Goal: Information Seeking & Learning: Find specific fact

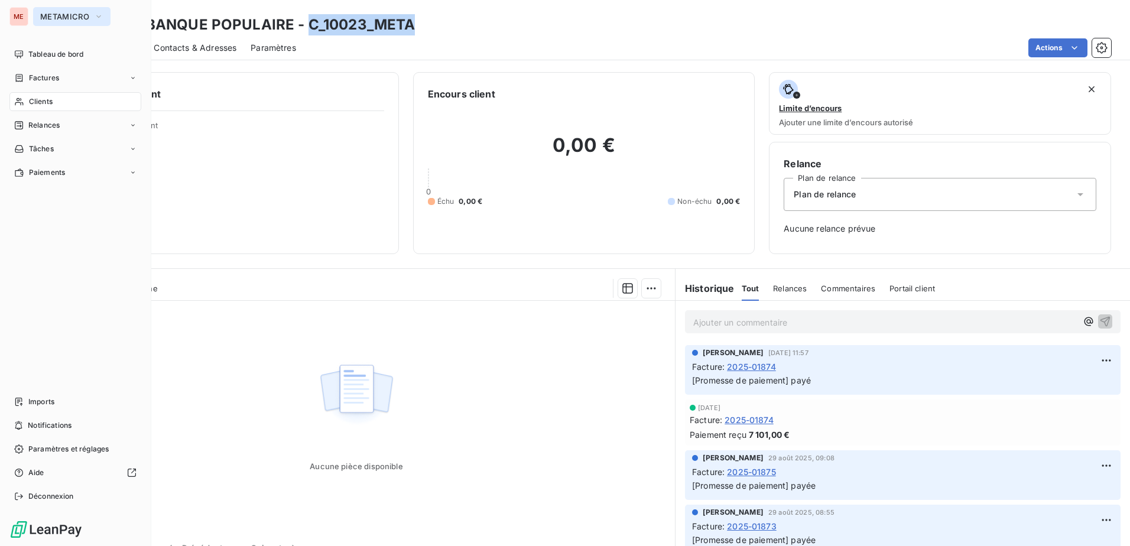
click at [53, 17] on span "METAMICRO" at bounding box center [64, 16] width 49 height 9
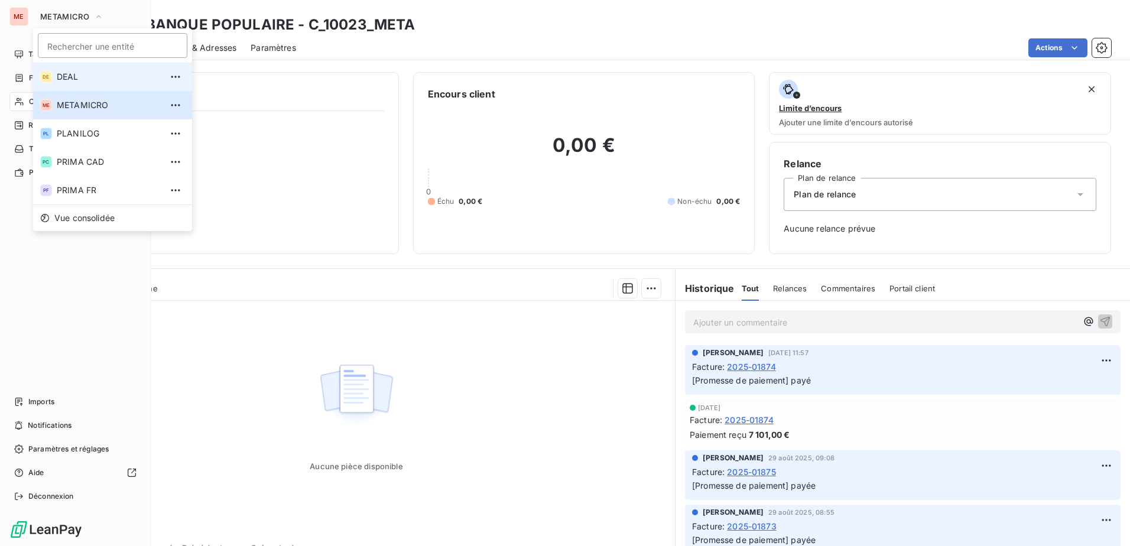
click at [83, 74] on span "DEAL" at bounding box center [109, 77] width 105 height 12
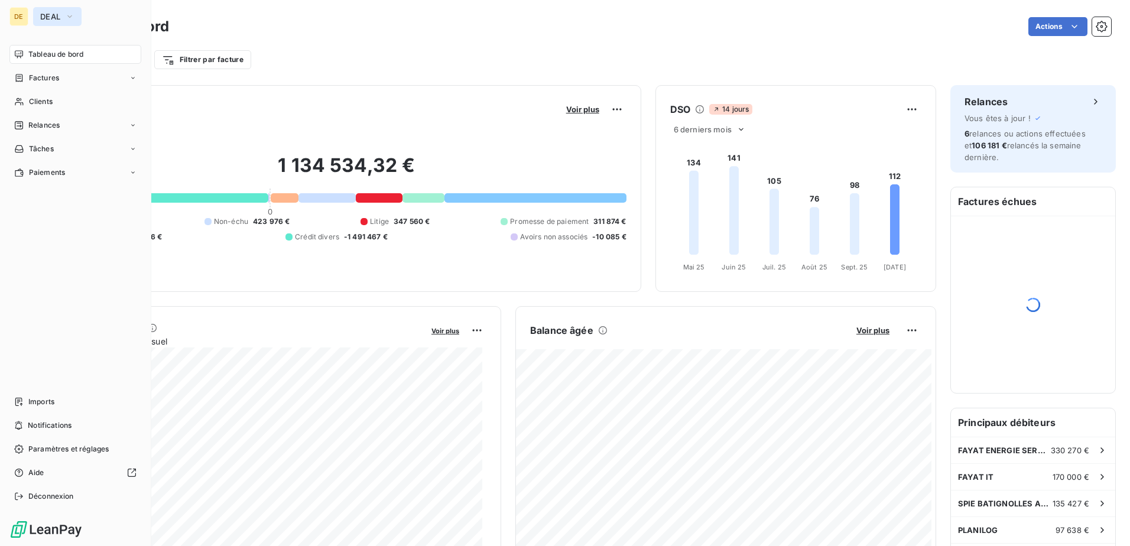
click at [66, 19] on icon "button" at bounding box center [69, 17] width 9 height 12
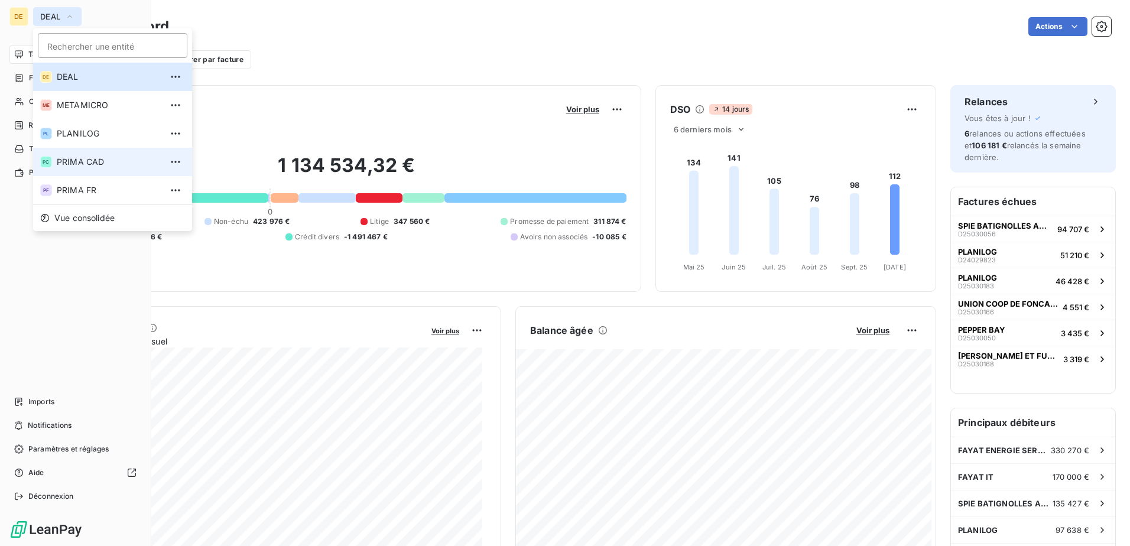
click at [99, 163] on span "PRIMA CAD" at bounding box center [109, 162] width 105 height 12
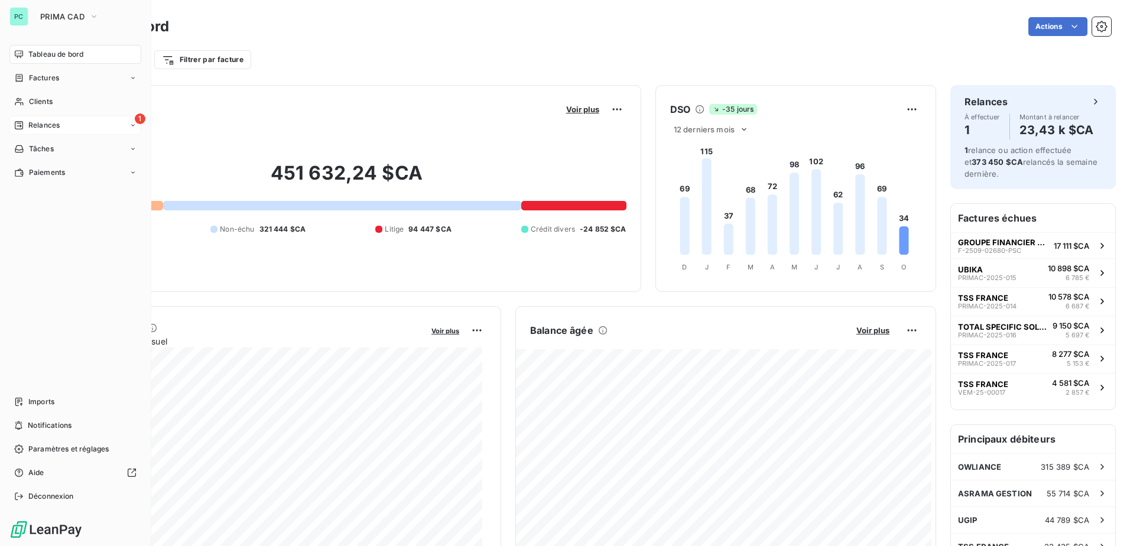
click at [34, 120] on span "Relances" at bounding box center [43, 125] width 31 height 11
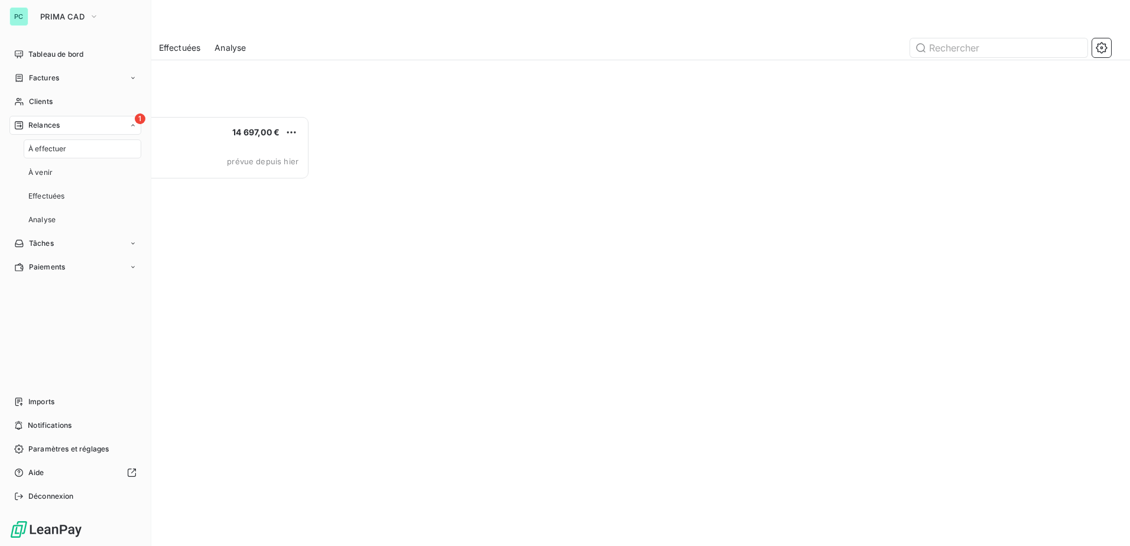
click at [56, 123] on span "Relances" at bounding box center [43, 125] width 31 height 11
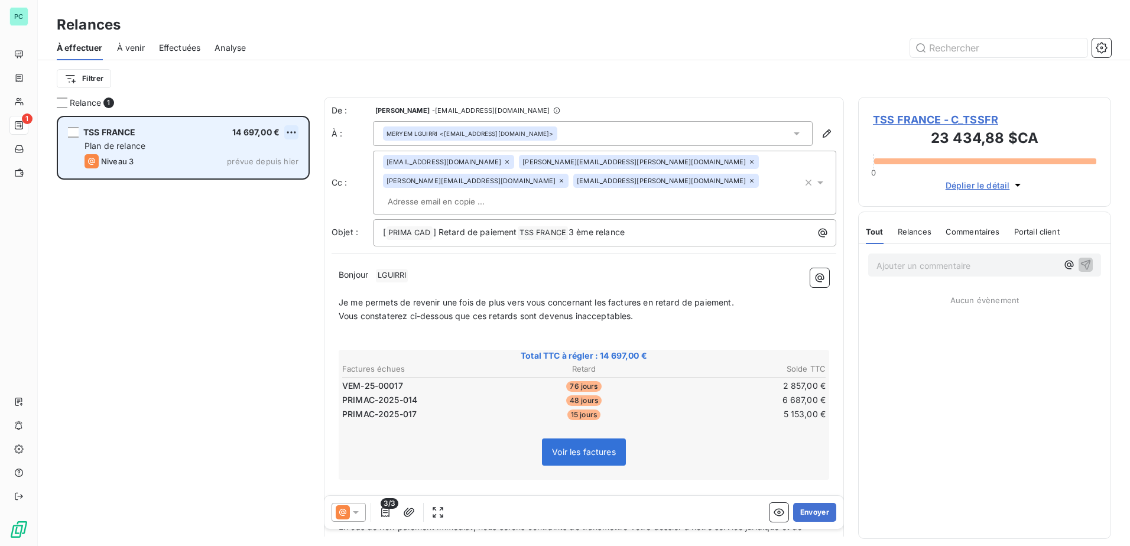
click at [287, 133] on html "PC 1 Relances À effectuer À venir Effectuées Analyse Filtrer Relance 1 TSS [GEO…" at bounding box center [565, 273] width 1130 height 546
click at [260, 179] on div "Passer cette action" at bounding box center [240, 177] width 106 height 19
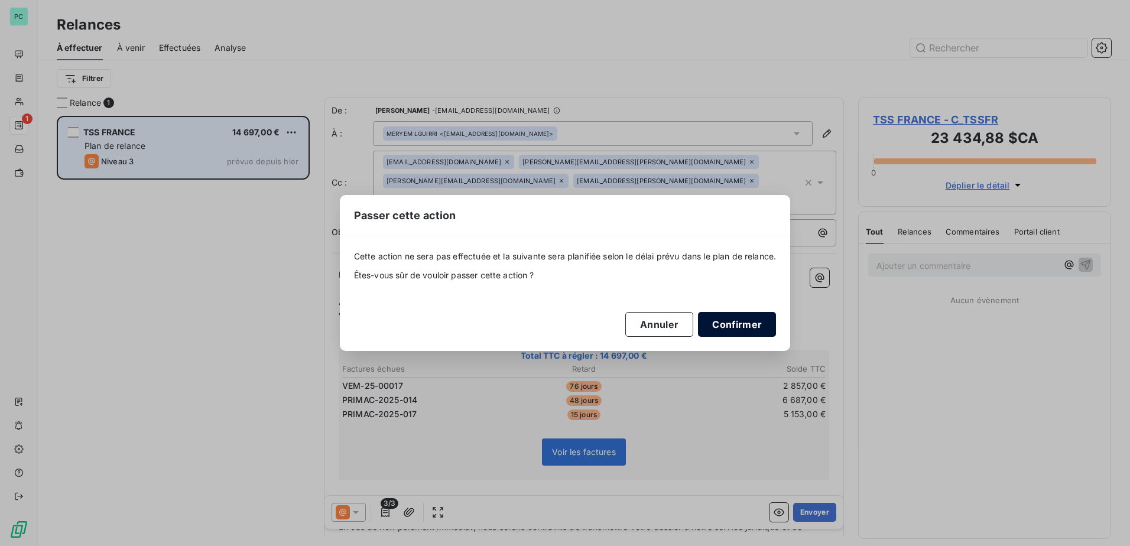
click at [742, 322] on button "Confirmer" at bounding box center [737, 324] width 78 height 25
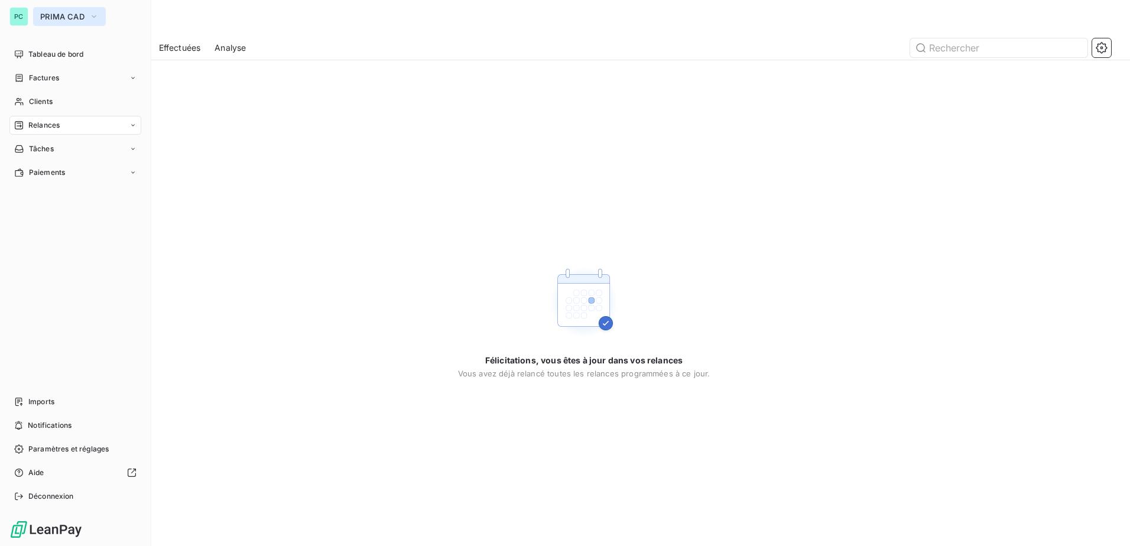
click at [70, 17] on span "PRIMA CAD" at bounding box center [62, 16] width 44 height 9
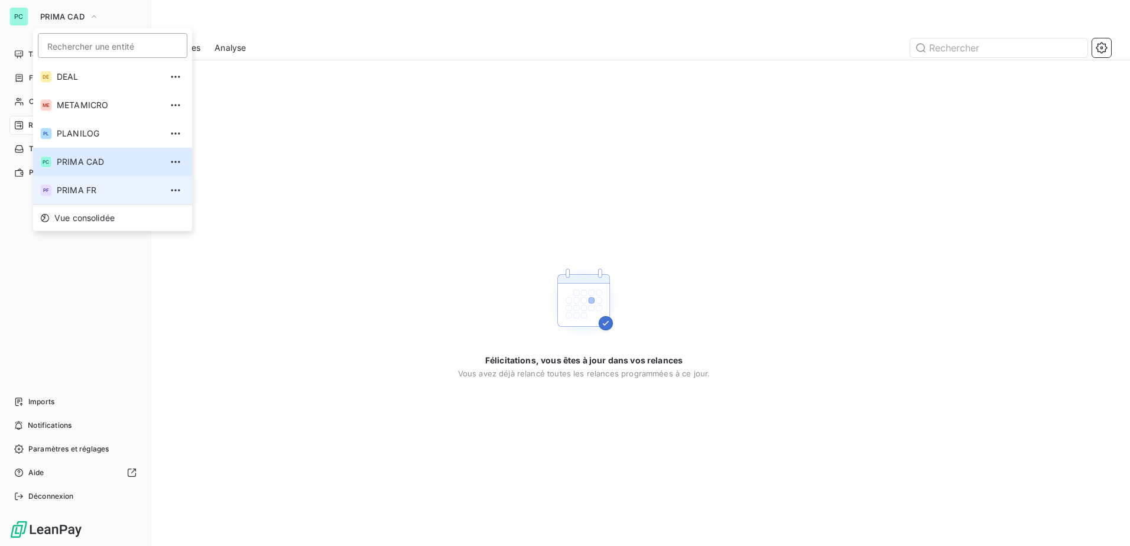
click at [80, 193] on span "PRIMA FR" at bounding box center [109, 190] width 105 height 12
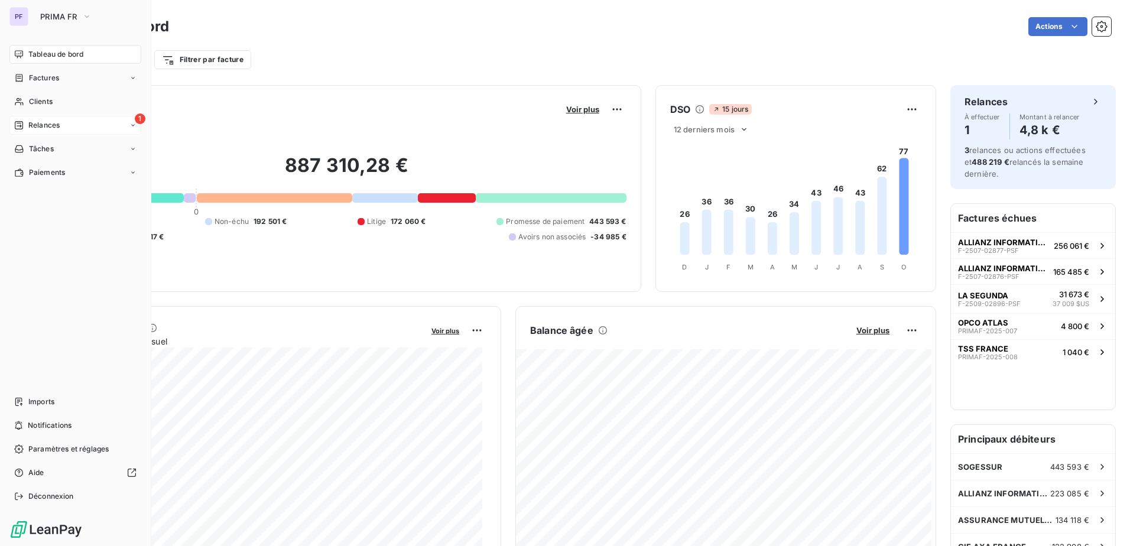
click at [50, 128] on span "Relances" at bounding box center [43, 125] width 31 height 11
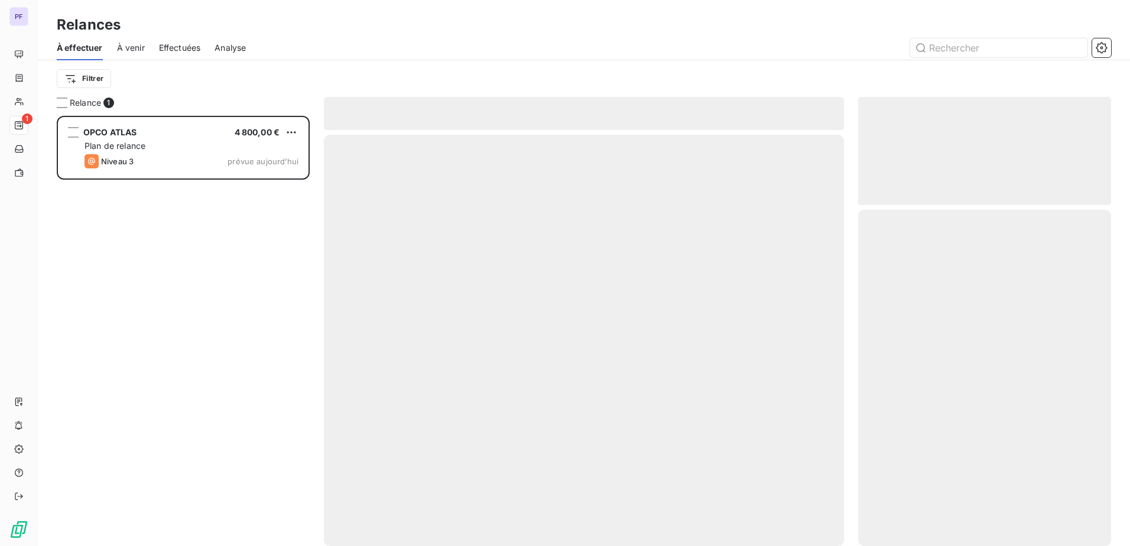
scroll to position [421, 244]
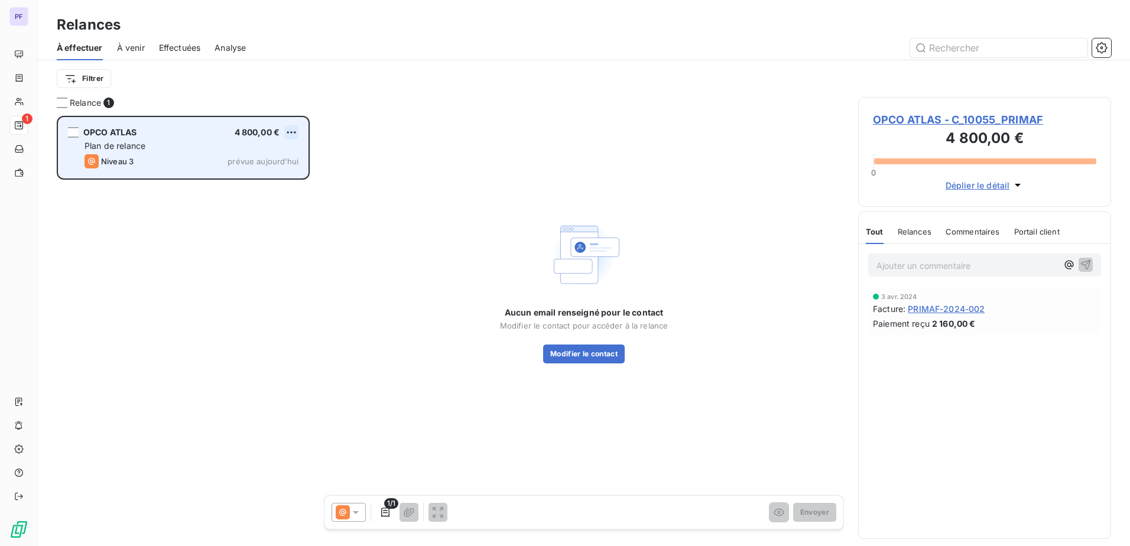
click at [289, 132] on html "PF 1 Relances À effectuer À venir Effectuées Analyse Filtrer Relance 1 OPCO ATL…" at bounding box center [565, 273] width 1130 height 546
click at [271, 177] on div "Passer cette action" at bounding box center [240, 177] width 106 height 19
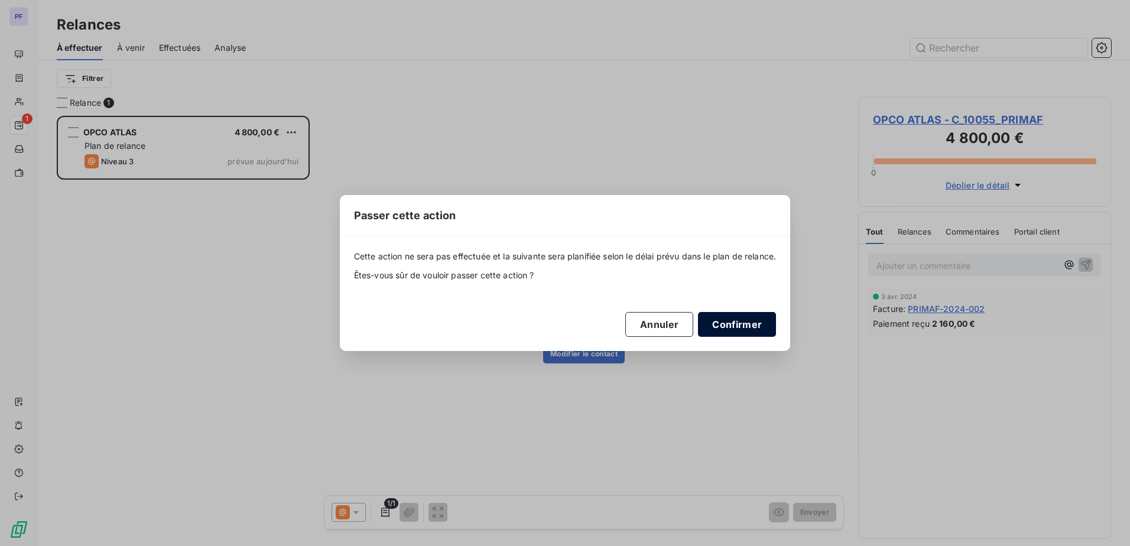
drag, startPoint x: 758, startPoint y: 320, endPoint x: 736, endPoint y: 318, distance: 22.6
click at [758, 321] on button "Confirmer" at bounding box center [737, 324] width 78 height 25
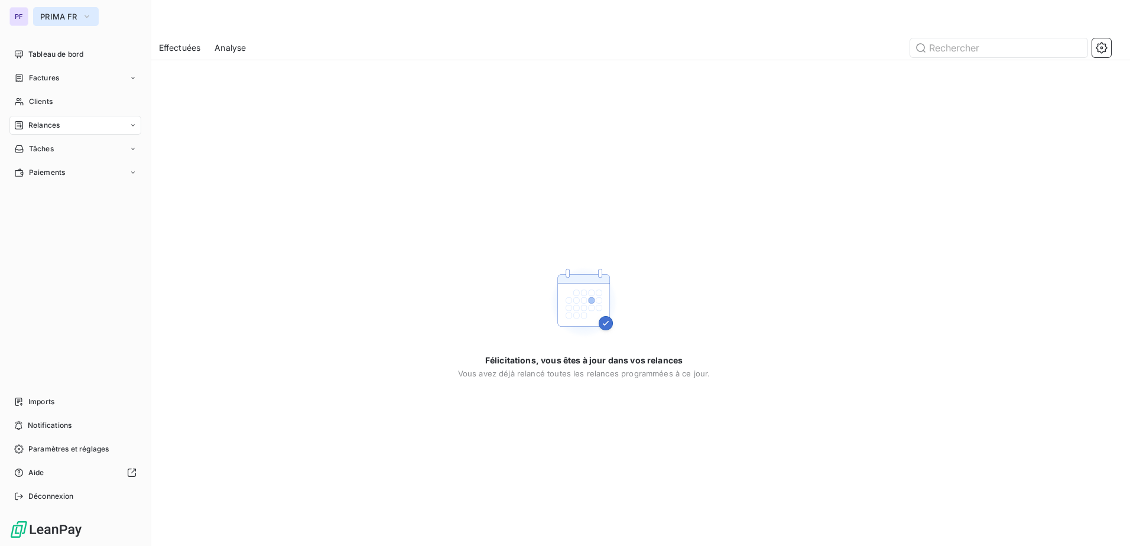
click at [39, 15] on button "PRIMA FR" at bounding box center [66, 16] width 66 height 19
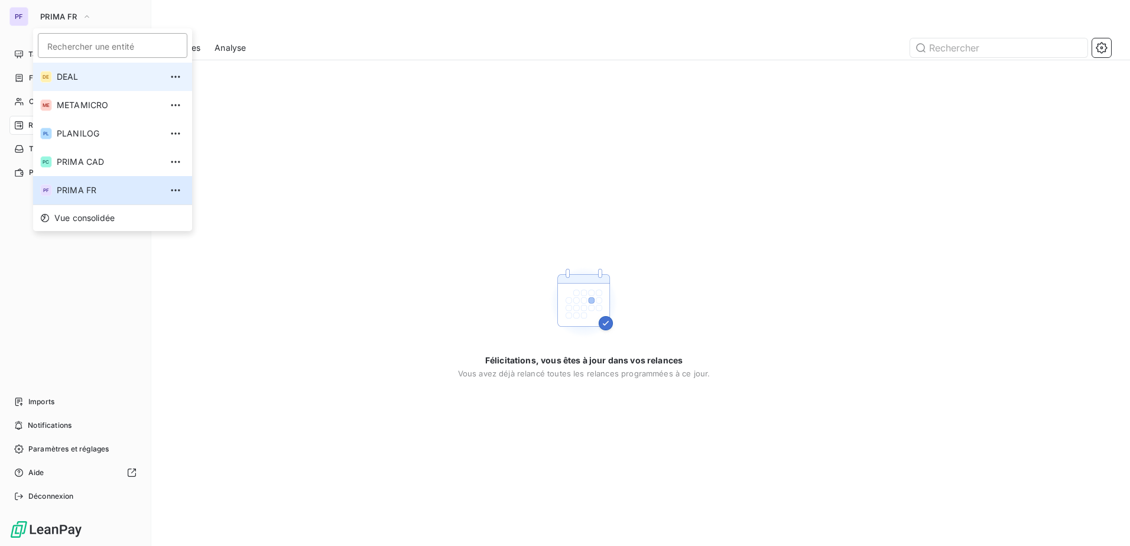
click at [81, 80] on span "DEAL" at bounding box center [109, 77] width 105 height 12
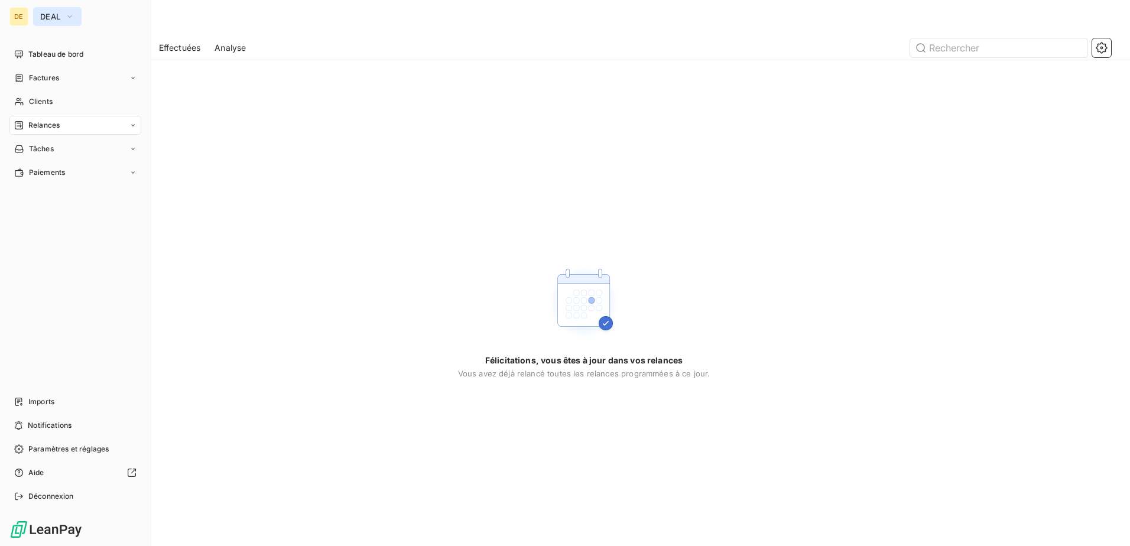
click at [43, 23] on button "DEAL" at bounding box center [57, 16] width 48 height 19
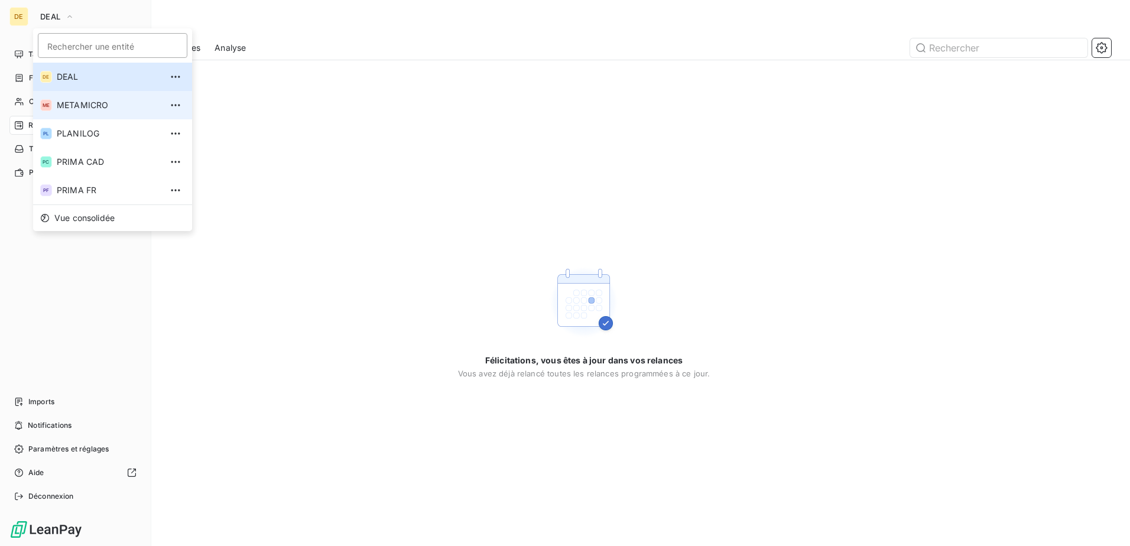
click at [63, 109] on span "METAMICRO" at bounding box center [109, 105] width 105 height 12
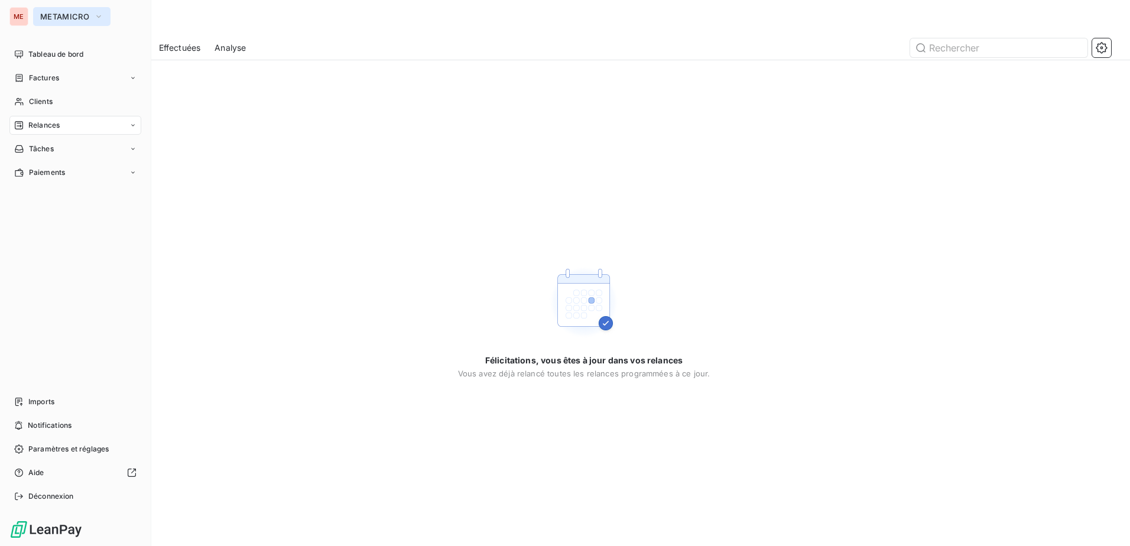
click at [78, 19] on span "METAMICRO" at bounding box center [64, 16] width 49 height 9
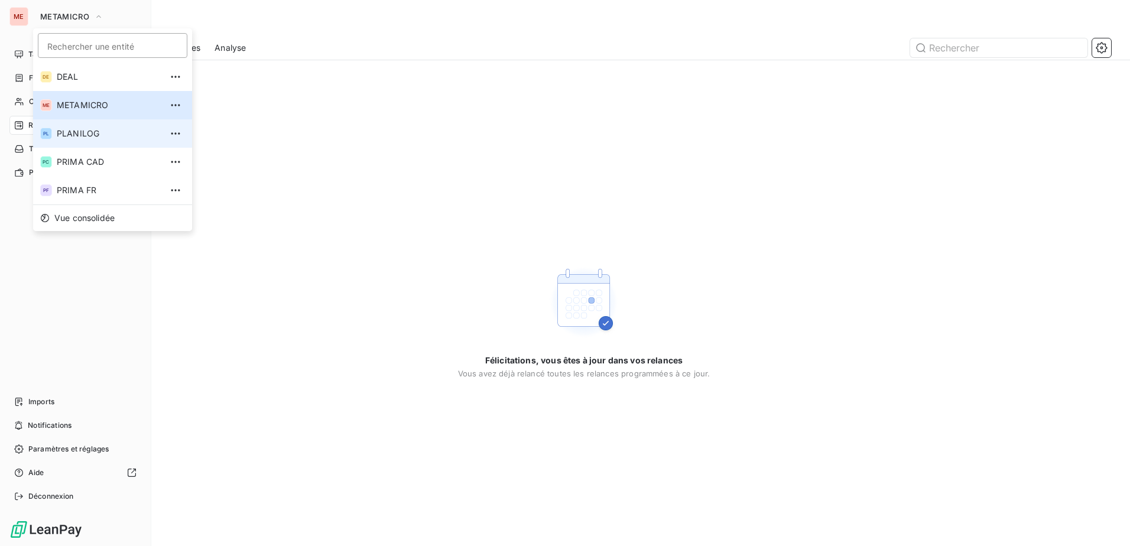
click at [84, 134] on span "PLANILOG" at bounding box center [109, 134] width 105 height 12
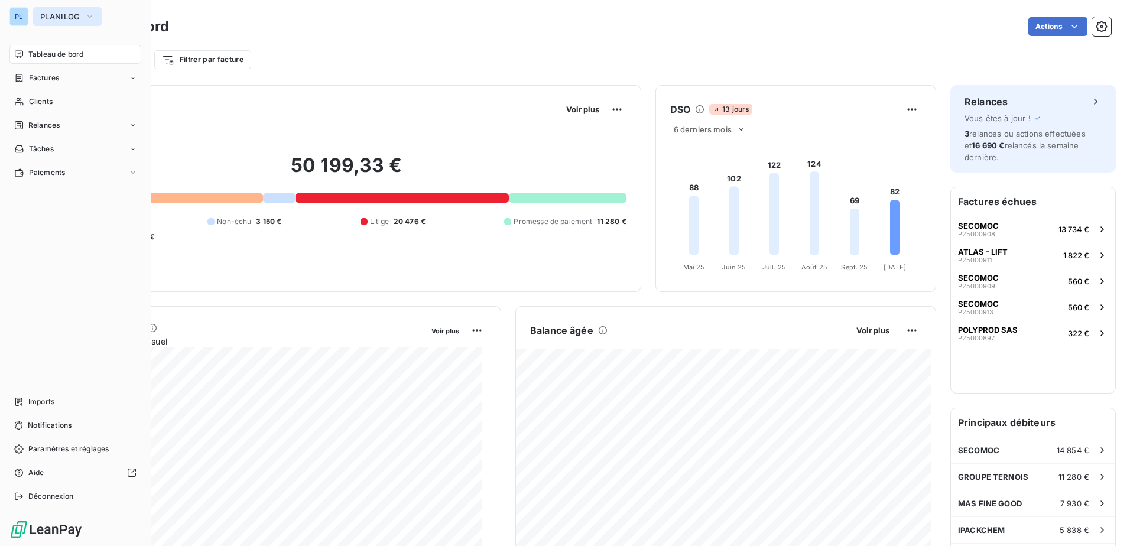
click at [50, 11] on button "PLANILOG" at bounding box center [67, 16] width 69 height 19
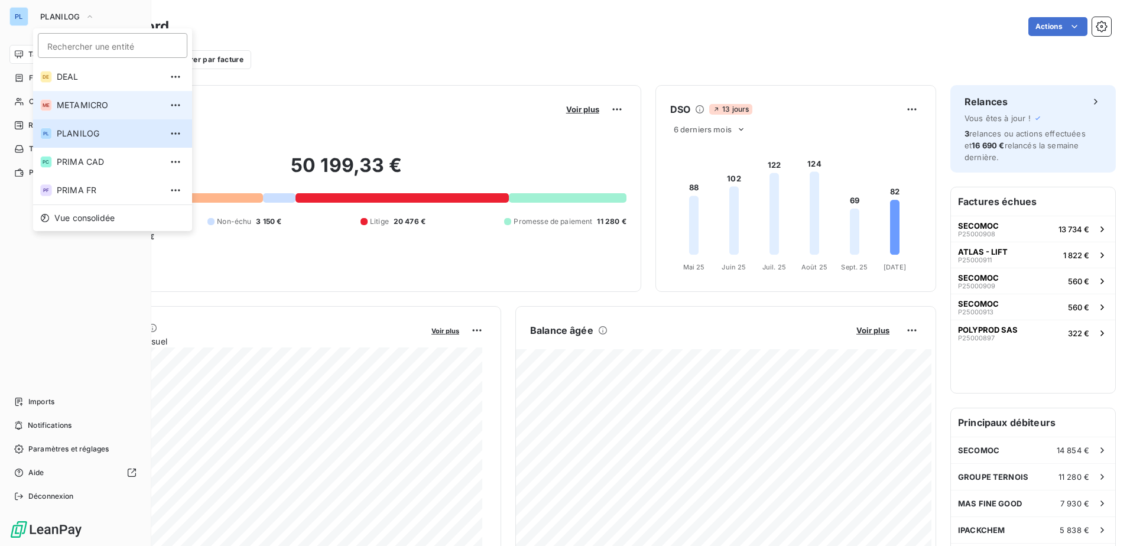
click at [73, 106] on span "METAMICRO" at bounding box center [109, 105] width 105 height 12
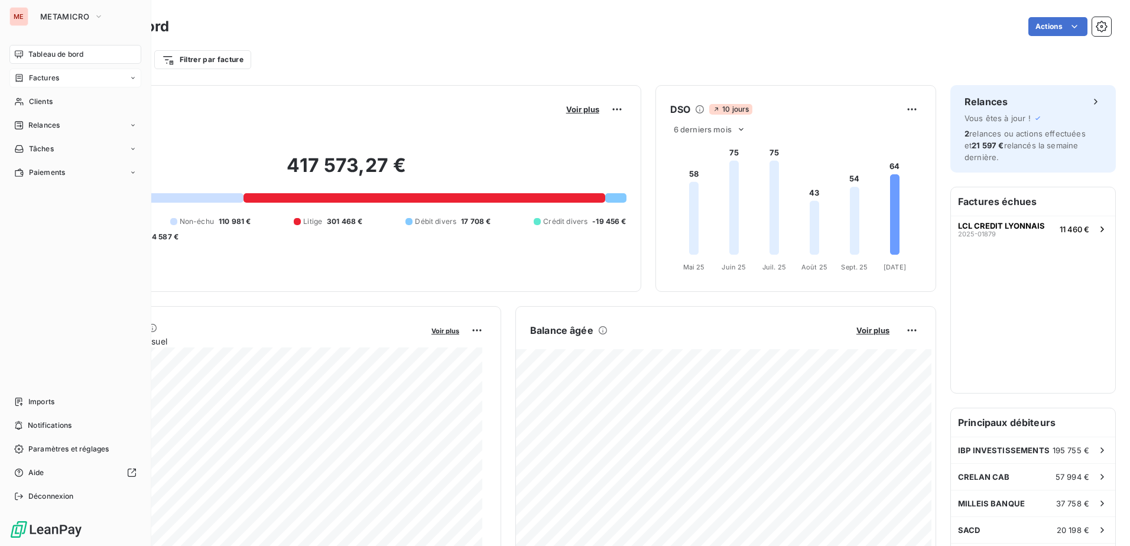
click at [44, 82] on span "Factures" at bounding box center [44, 78] width 30 height 11
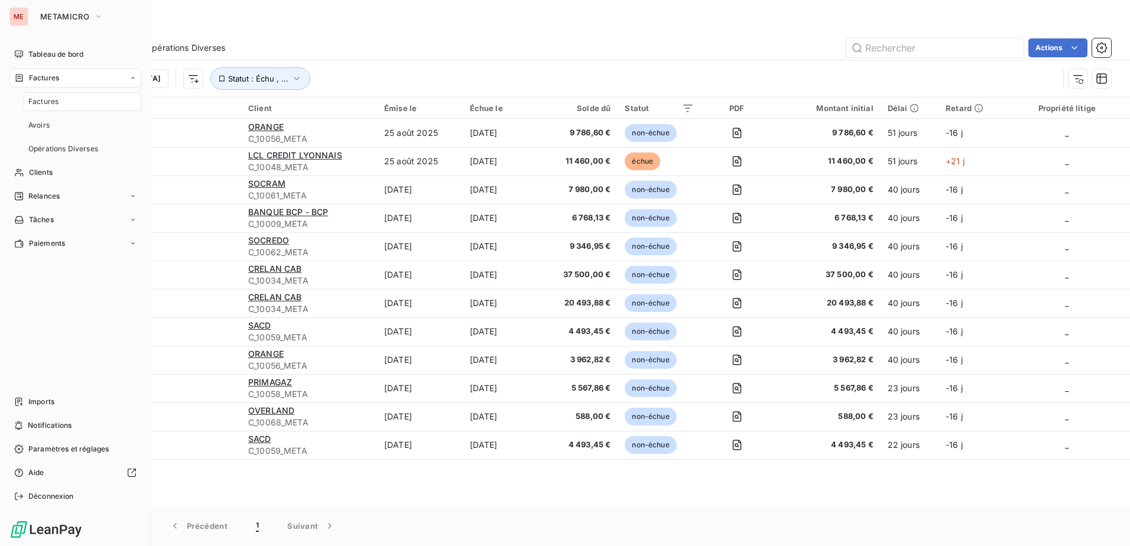
click at [56, 161] on nav "Tableau de bord Factures Factures Avoirs Opérations Diverses Clients Relances T…" at bounding box center [75, 149] width 132 height 208
click at [50, 170] on span "Clients" at bounding box center [41, 172] width 24 height 11
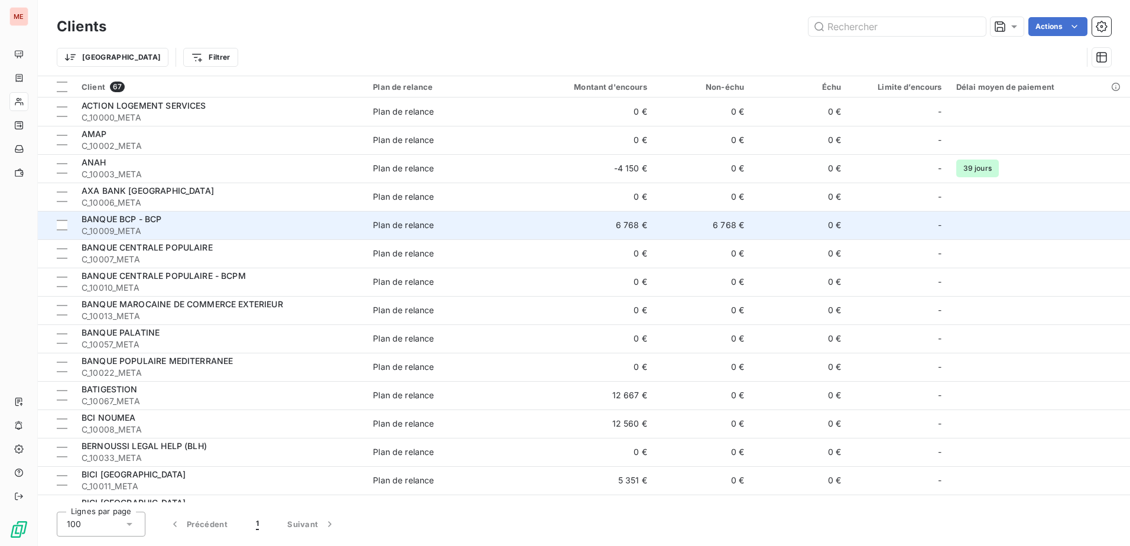
click at [192, 222] on div "BANQUE BCP - BCP" at bounding box center [220, 219] width 277 height 12
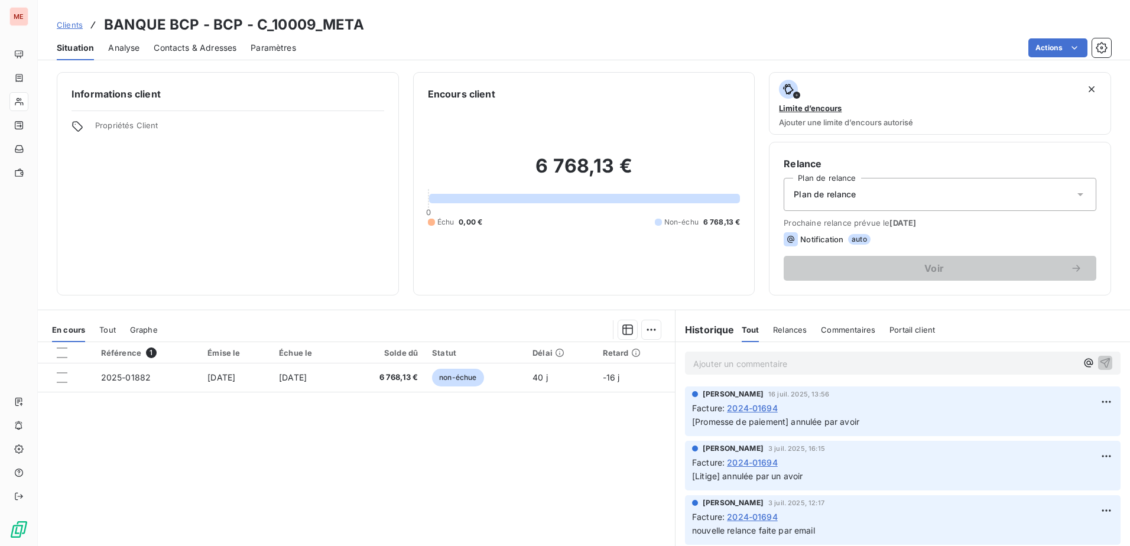
click at [137, 45] on span "Analyse" at bounding box center [123, 48] width 31 height 12
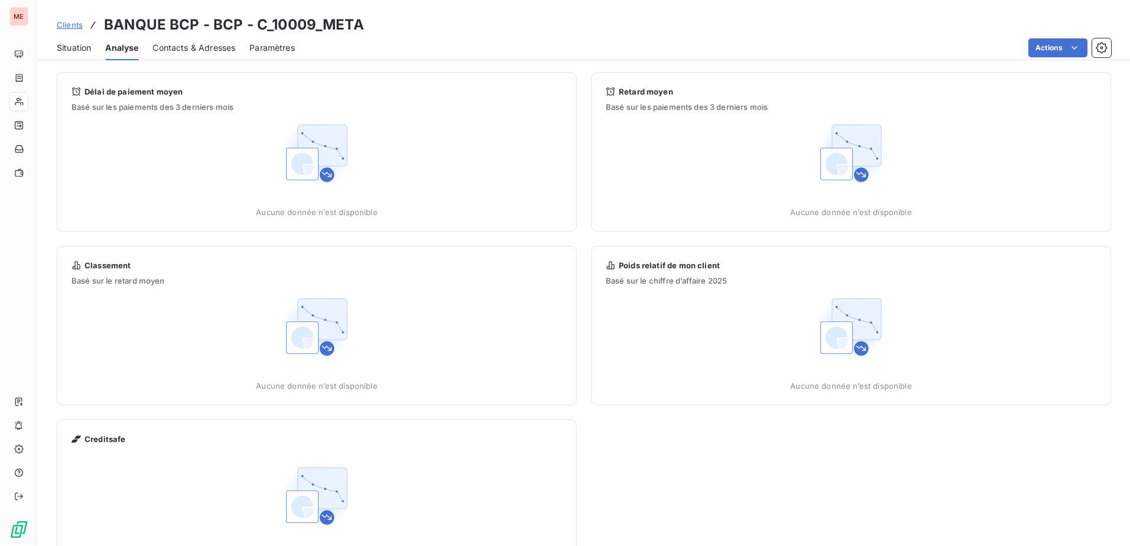
click at [185, 44] on span "Contacts & Adresses" at bounding box center [193, 48] width 83 height 12
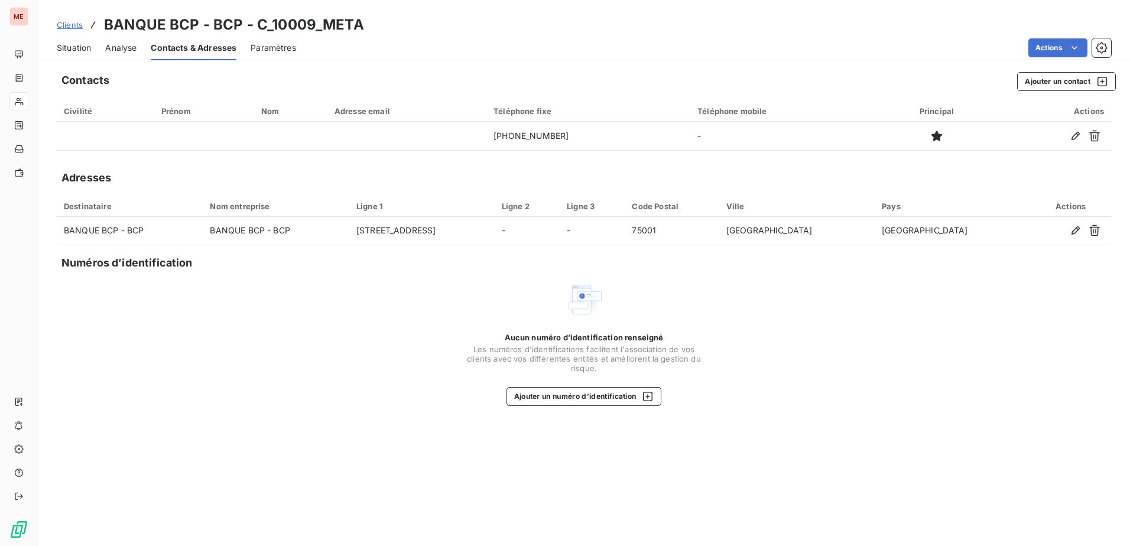
click at [78, 46] on span "Situation" at bounding box center [74, 48] width 34 height 12
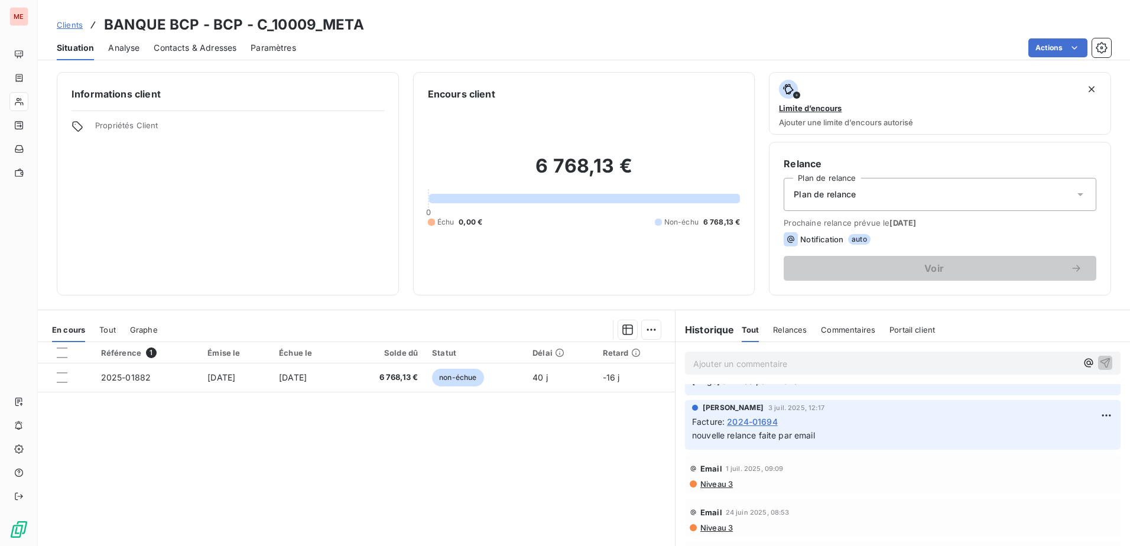
scroll to position [118, 0]
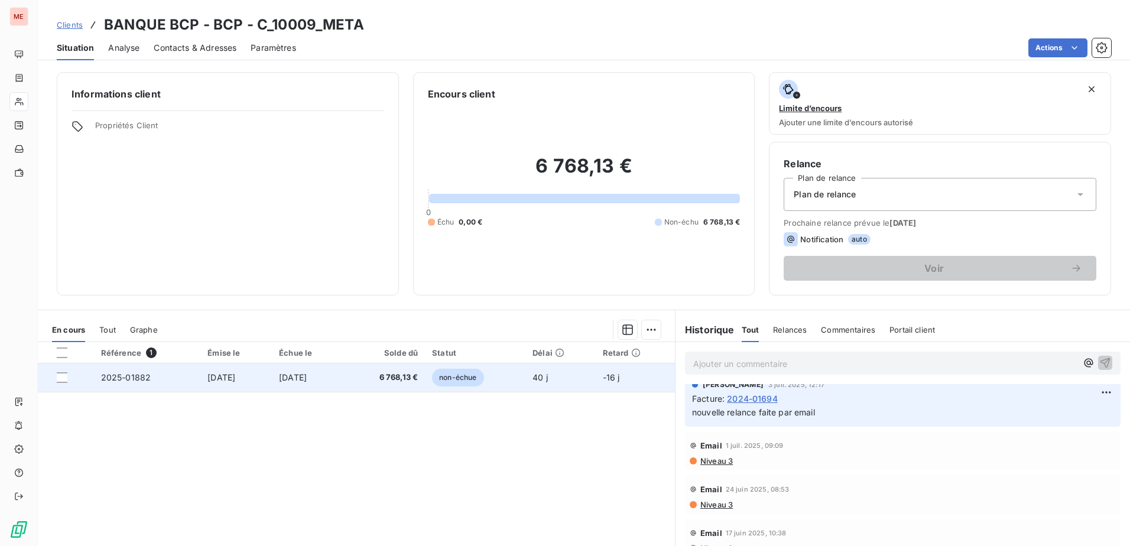
click at [298, 376] on span "[DATE]" at bounding box center [293, 377] width 28 height 10
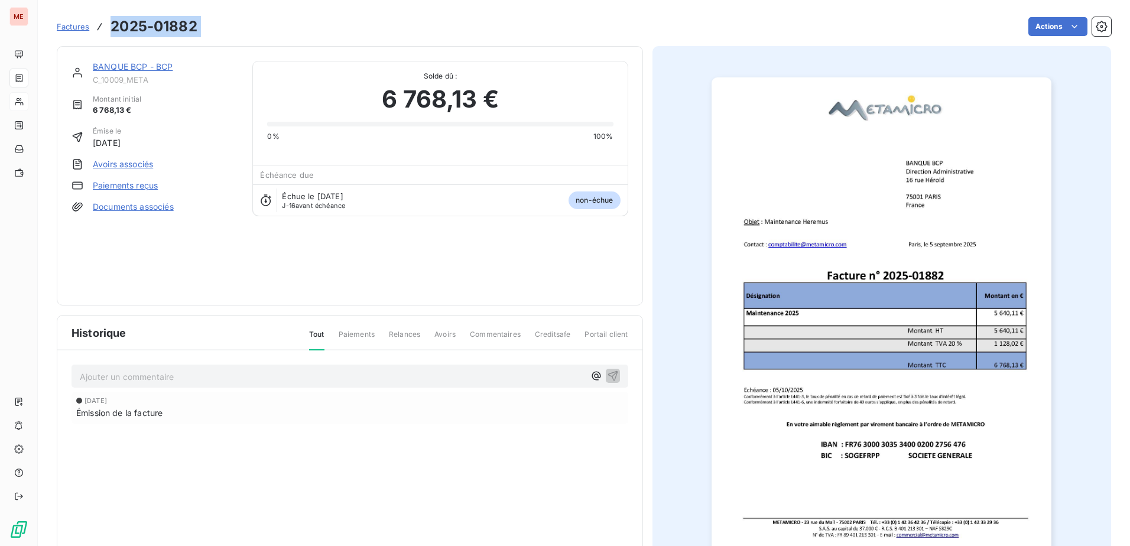
drag, startPoint x: 209, startPoint y: 22, endPoint x: 110, endPoint y: 21, distance: 98.7
click at [110, 21] on div "Factures 2025-01882 Actions" at bounding box center [584, 26] width 1054 height 25
copy section "2025-01882 Actions"
click at [225, 76] on span "C_10009_META" at bounding box center [165, 79] width 145 height 9
